Goal: Complete application form

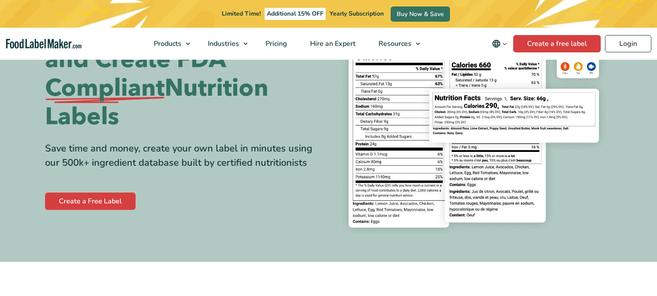
scroll to position [92, 0]
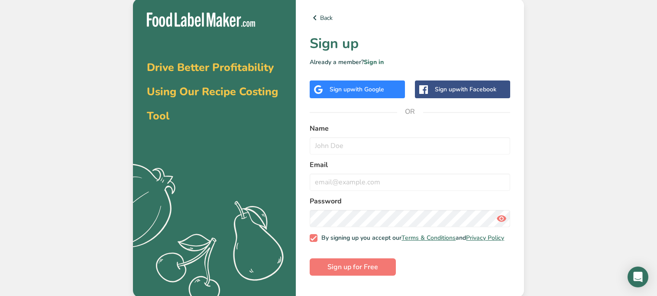
click at [352, 92] on span "with Google" at bounding box center [367, 89] width 34 height 8
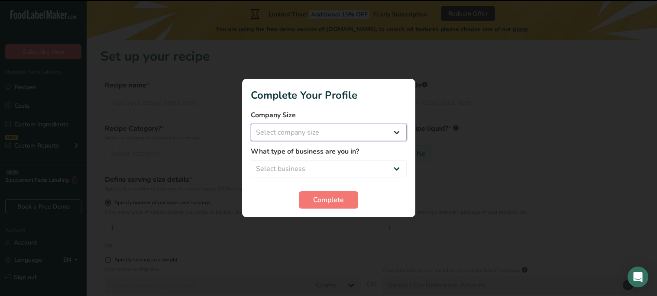
click at [325, 129] on select "Select company size Fewer than 10 Employees 10 to 50 Employees 51 to 500 Employ…" at bounding box center [329, 132] width 156 height 17
select select "1"
click at [251, 124] on select "Select company size Fewer than 10 Employees 10 to 50 Employees 51 to 500 Employ…" at bounding box center [329, 132] width 156 height 17
click at [318, 162] on select "Select business Packaged Food Manufacturer Restaurant & Cafe Bakery Meal Plans …" at bounding box center [329, 168] width 156 height 17
select select "3"
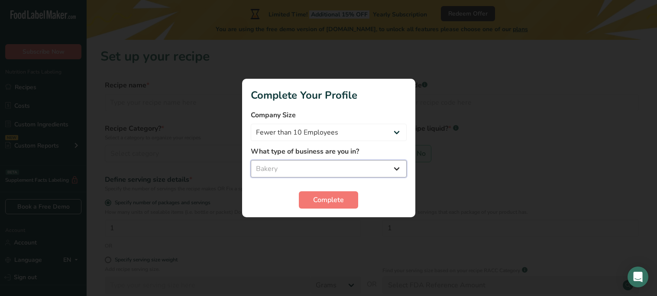
click at [251, 160] on select "Select business Packaged Food Manufacturer Restaurant & Cafe Bakery Meal Plans …" at bounding box center [329, 168] width 156 height 17
click at [319, 197] on span "Complete" at bounding box center [328, 200] width 31 height 10
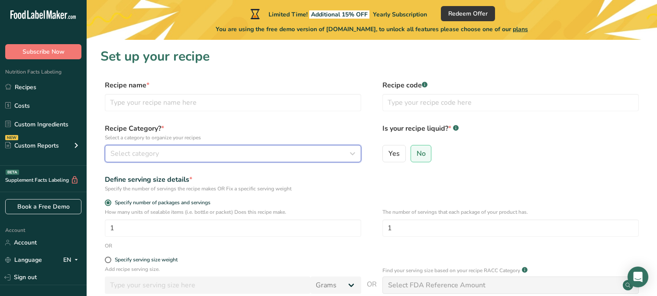
click at [255, 155] on div "Select category" at bounding box center [230, 154] width 240 height 10
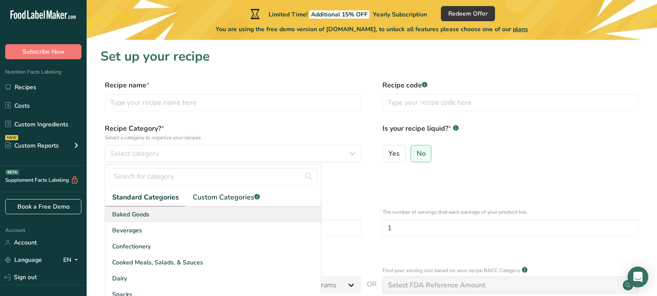
click at [193, 211] on div "Baked Goods" at bounding box center [213, 215] width 216 height 16
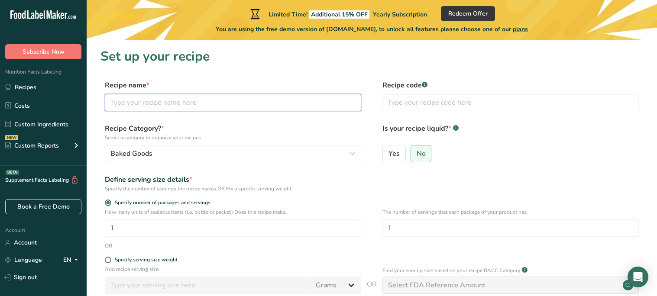
click at [317, 96] on input "text" at bounding box center [233, 102] width 256 height 17
